Goal: Find specific page/section: Find specific page/section

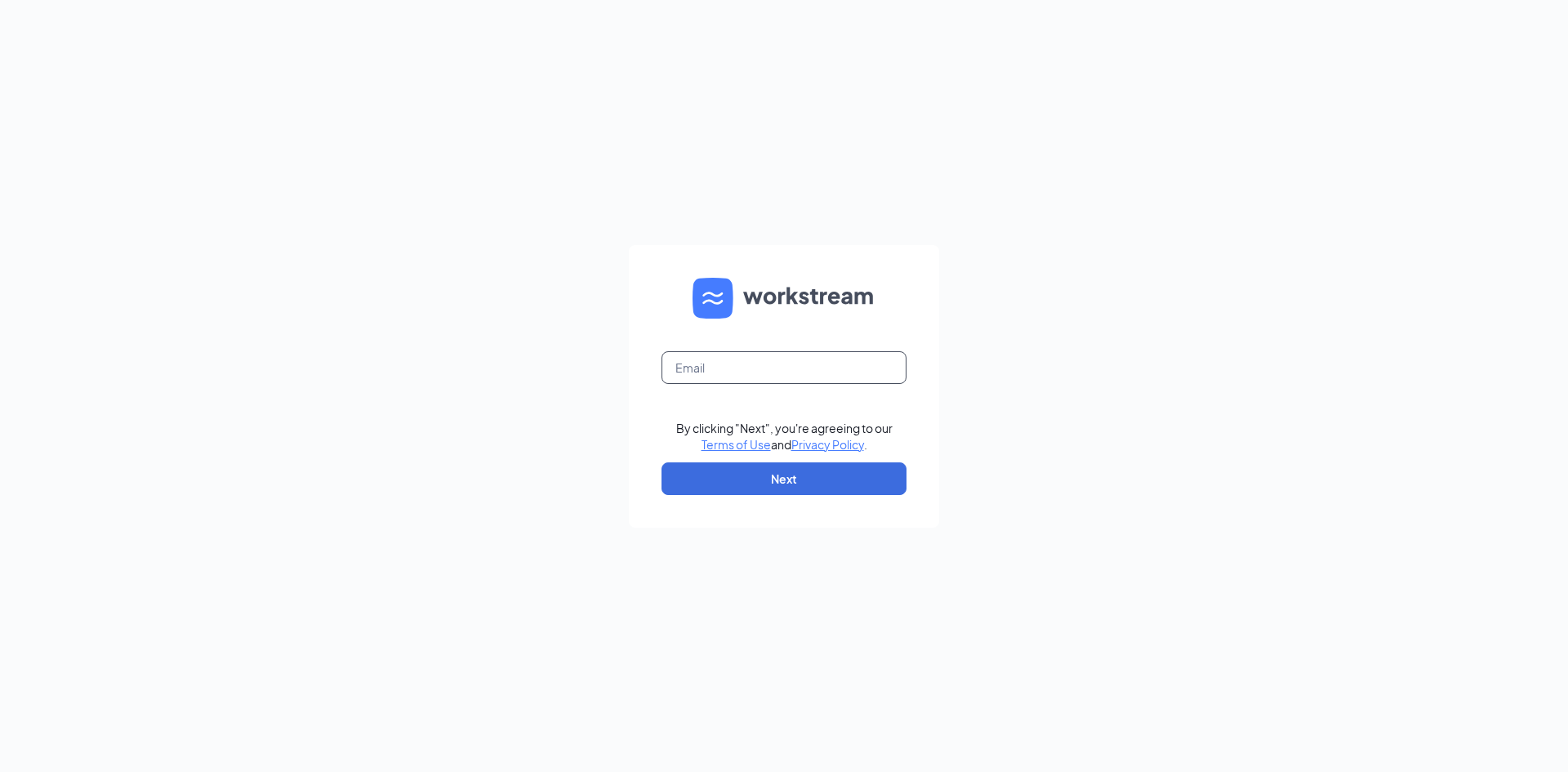
click at [799, 377] on input "text" at bounding box center [784, 368] width 245 height 33
type input "[EMAIL_ADDRESS][DOMAIN_NAME]"
click at [781, 478] on button "Next" at bounding box center [784, 479] width 245 height 33
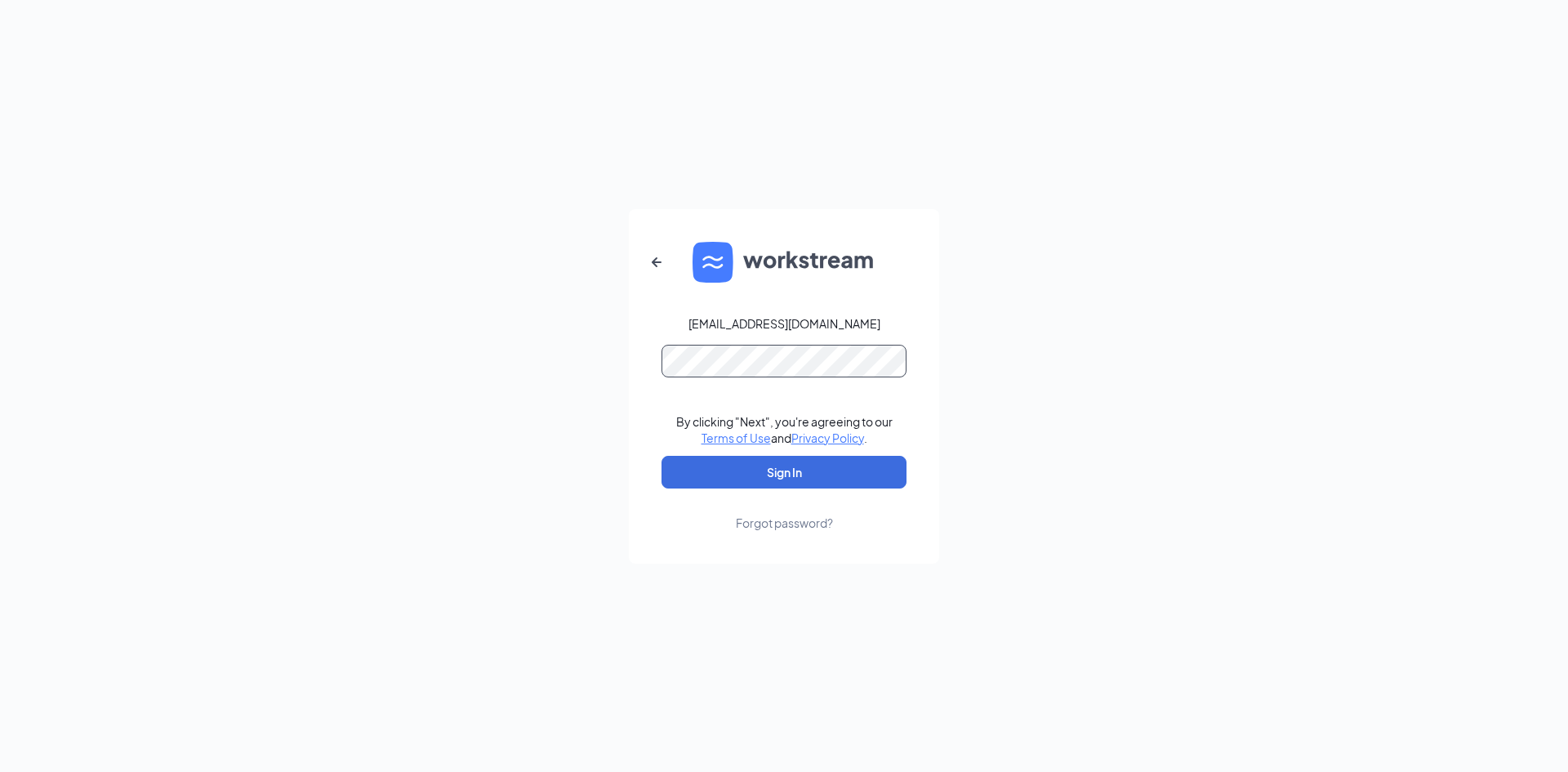
click at [661, 456] on button "Sign In" at bounding box center [784, 472] width 245 height 33
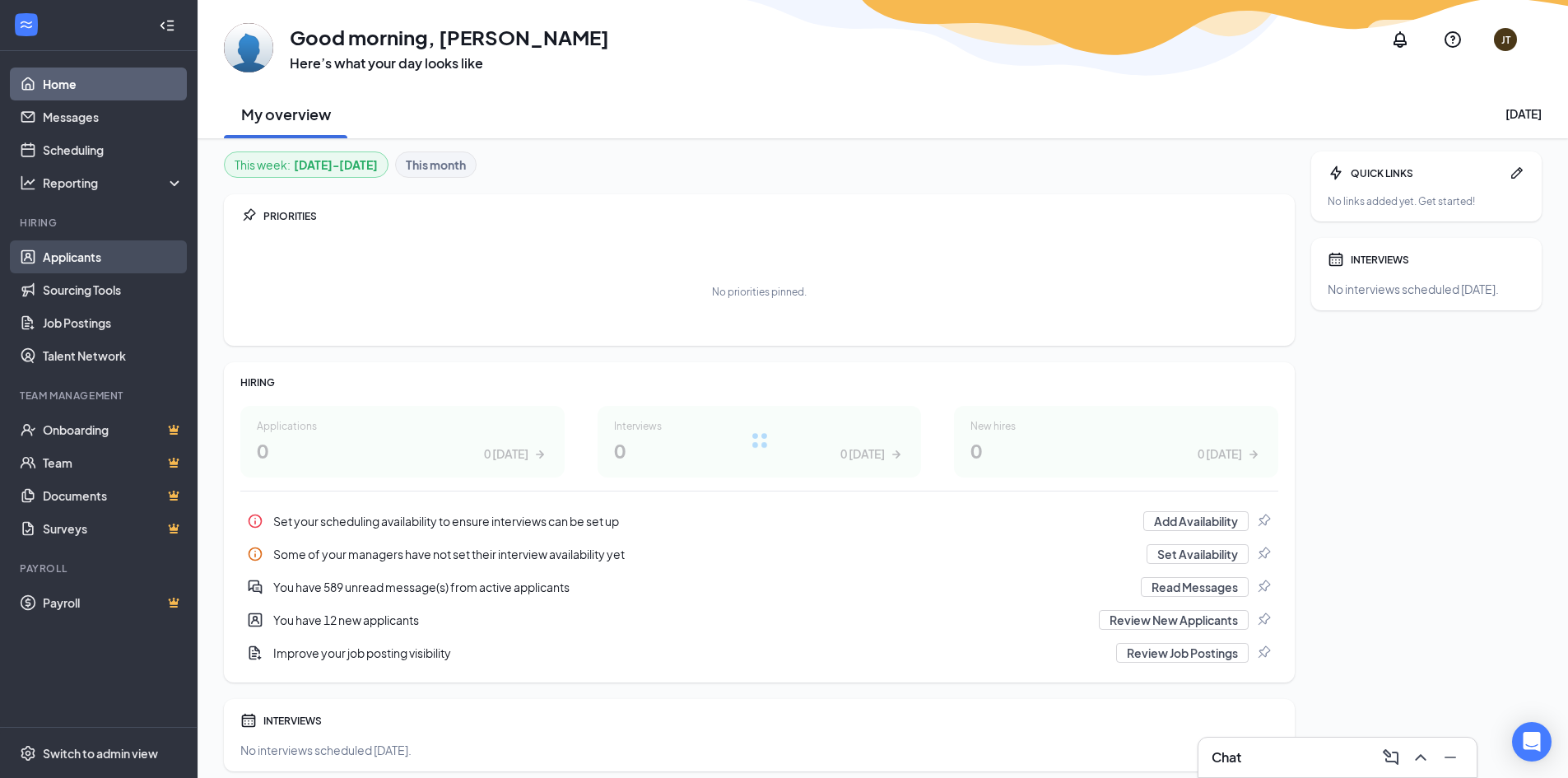
click at [72, 258] on link "Applicants" at bounding box center [113, 257] width 141 height 33
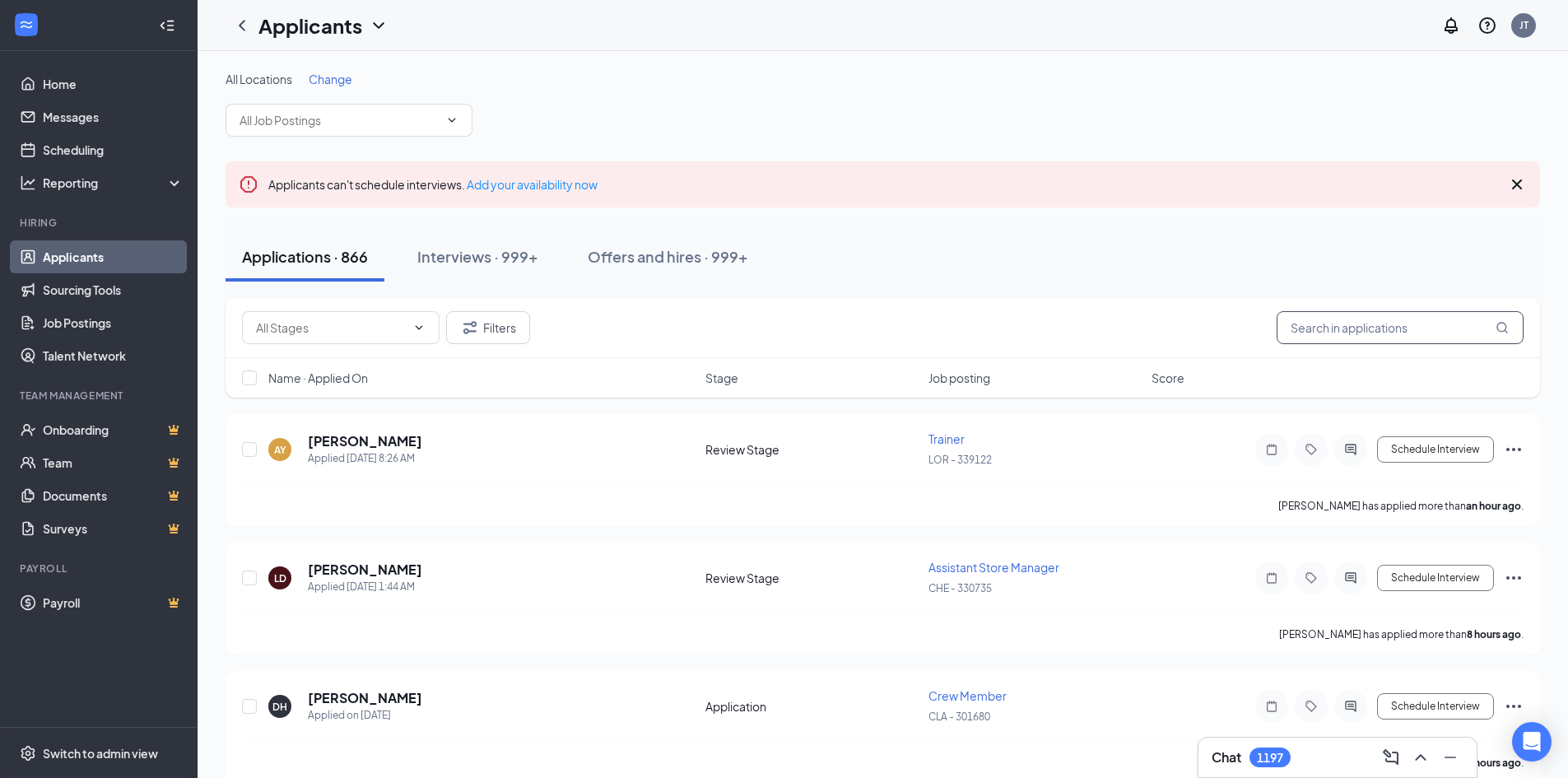
click at [1382, 330] on input "text" at bounding box center [1400, 328] width 247 height 33
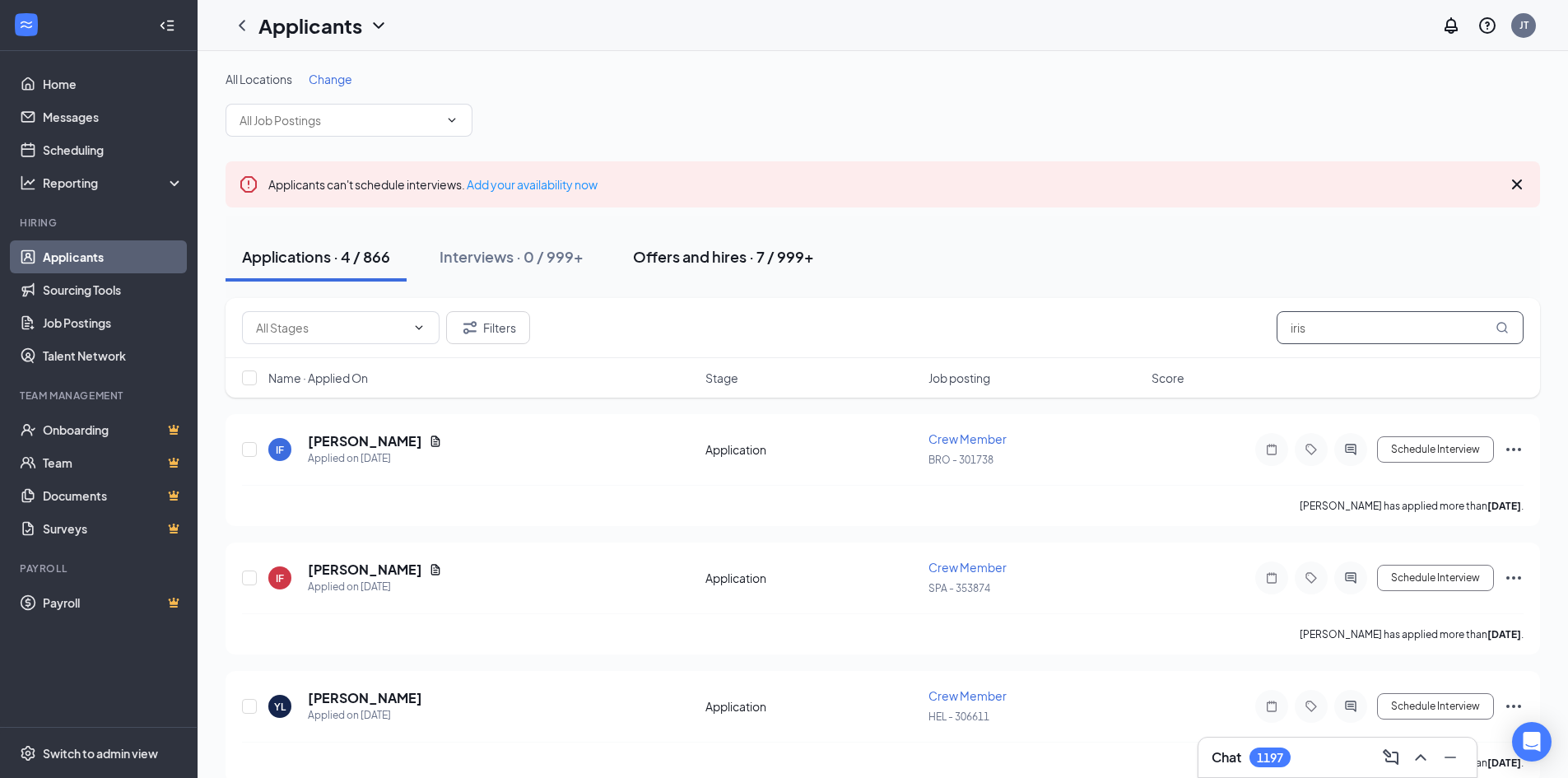
type input "iris"
click at [699, 257] on div "Offers and hires · 7 / 999+" at bounding box center [724, 257] width 181 height 20
